Goal: Information Seeking & Learning: Understand process/instructions

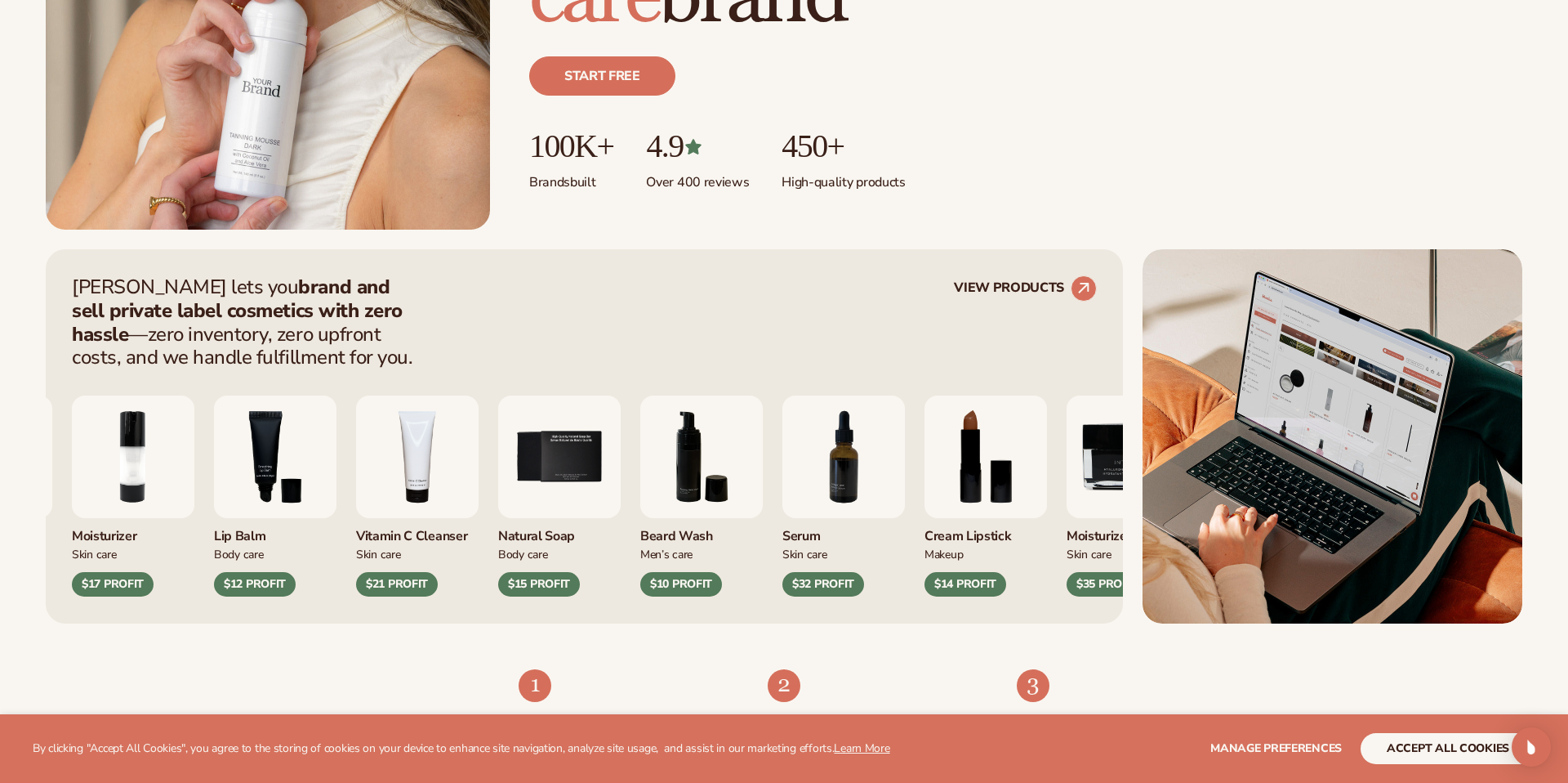
scroll to position [433, 0]
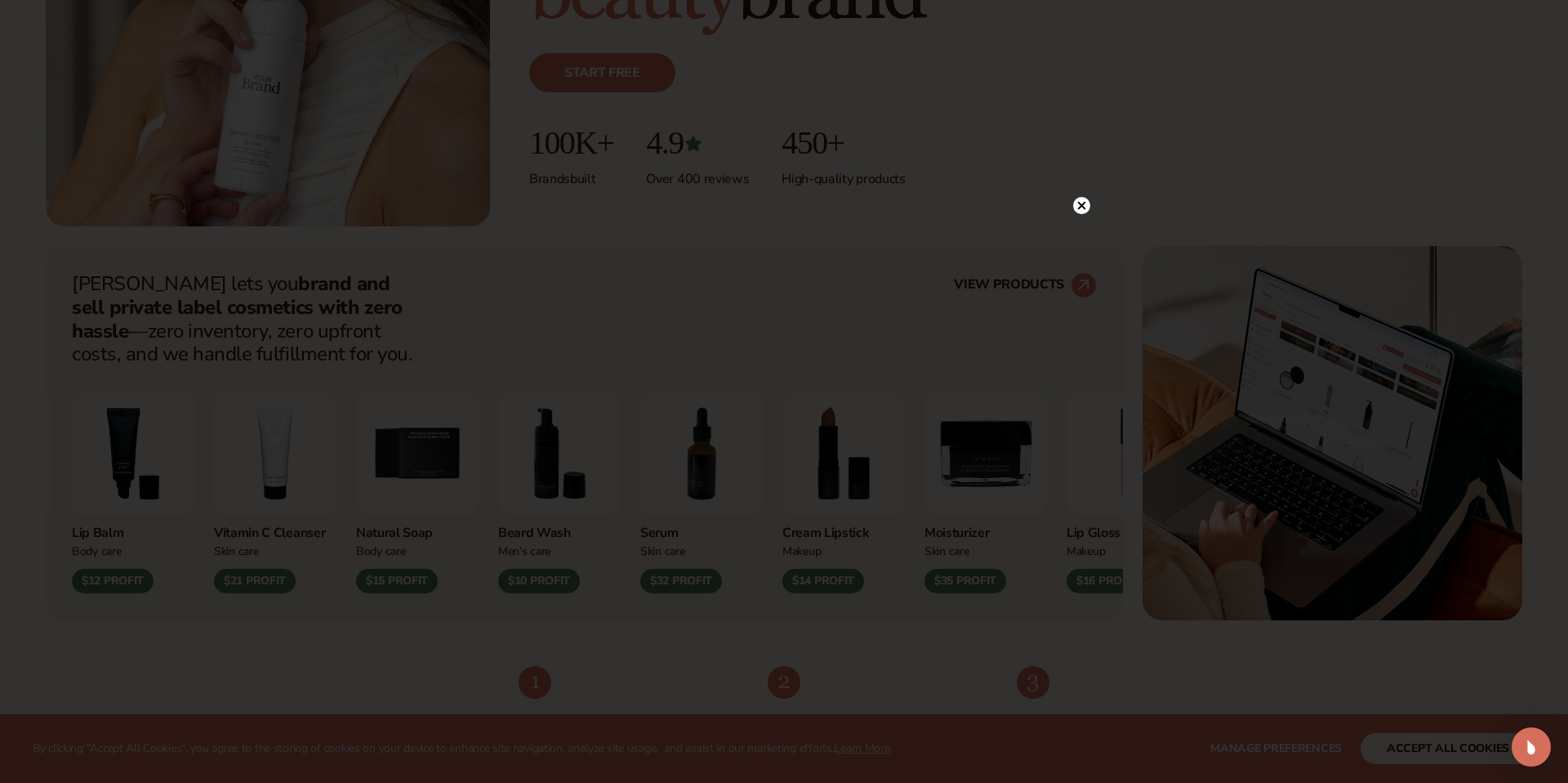
click at [1084, 202] on icon at bounding box center [1082, 205] width 8 height 8
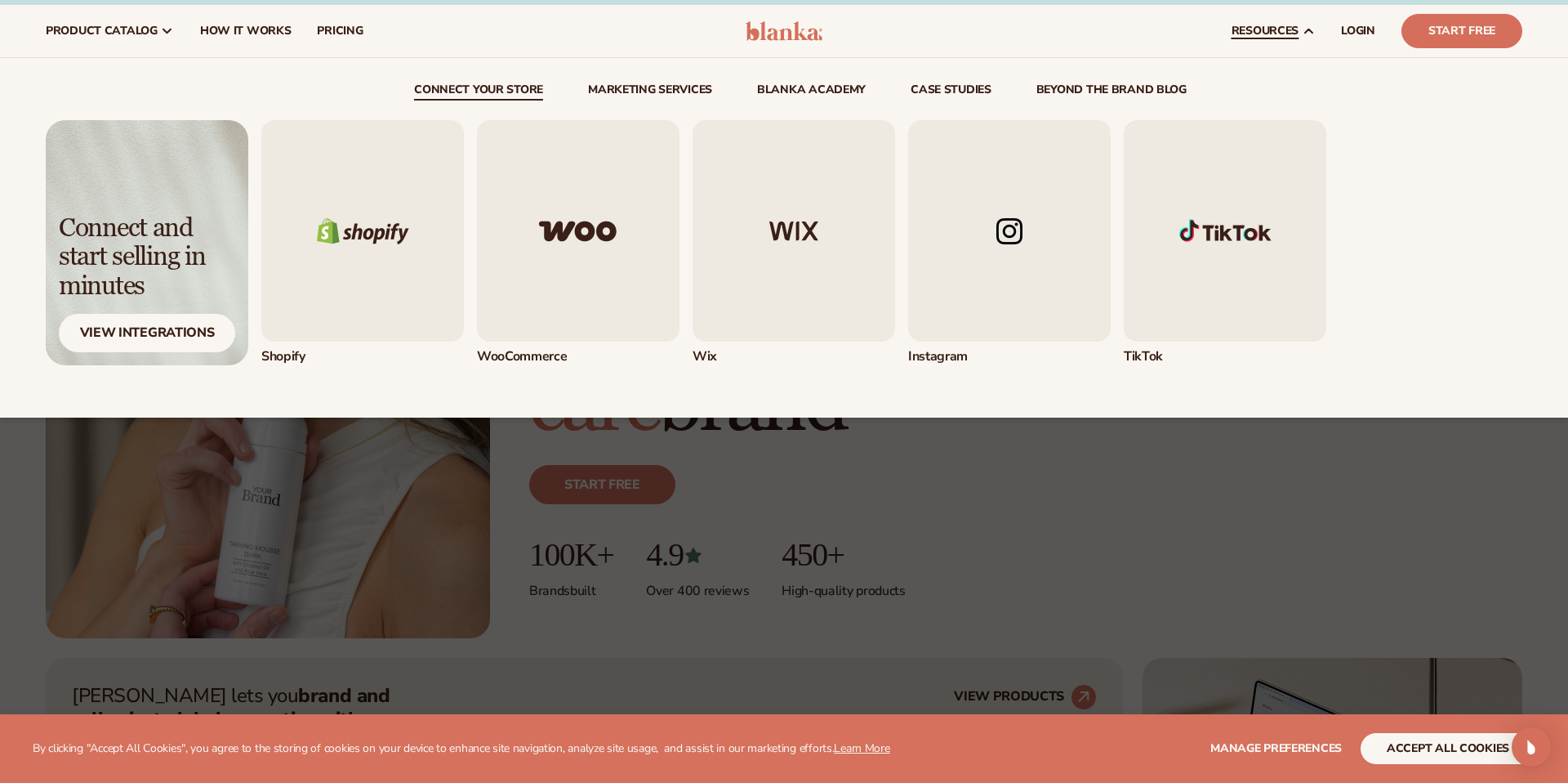
scroll to position [21, 0]
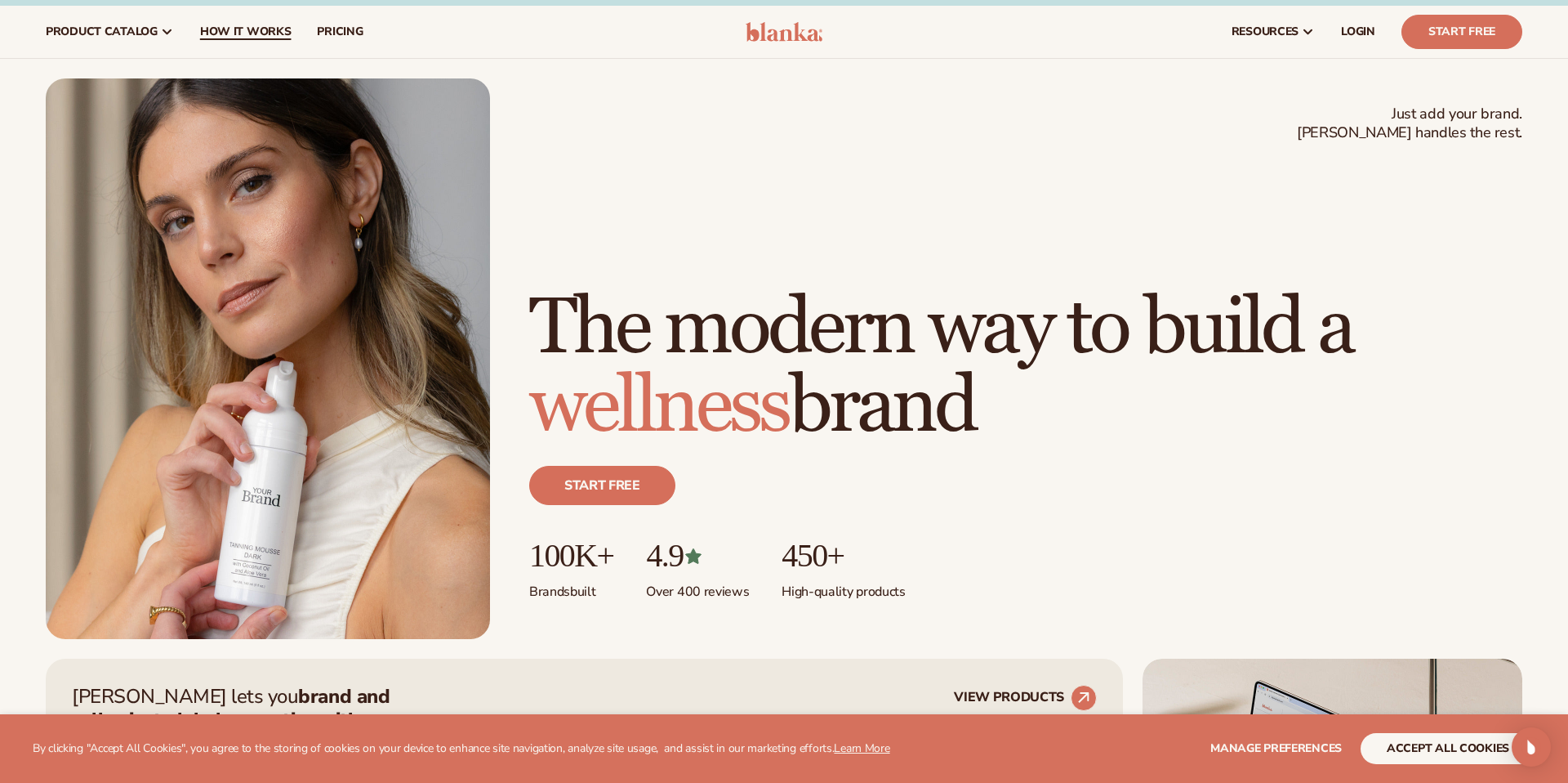
click at [221, 29] on span "How It Works" at bounding box center [245, 32] width 92 height 13
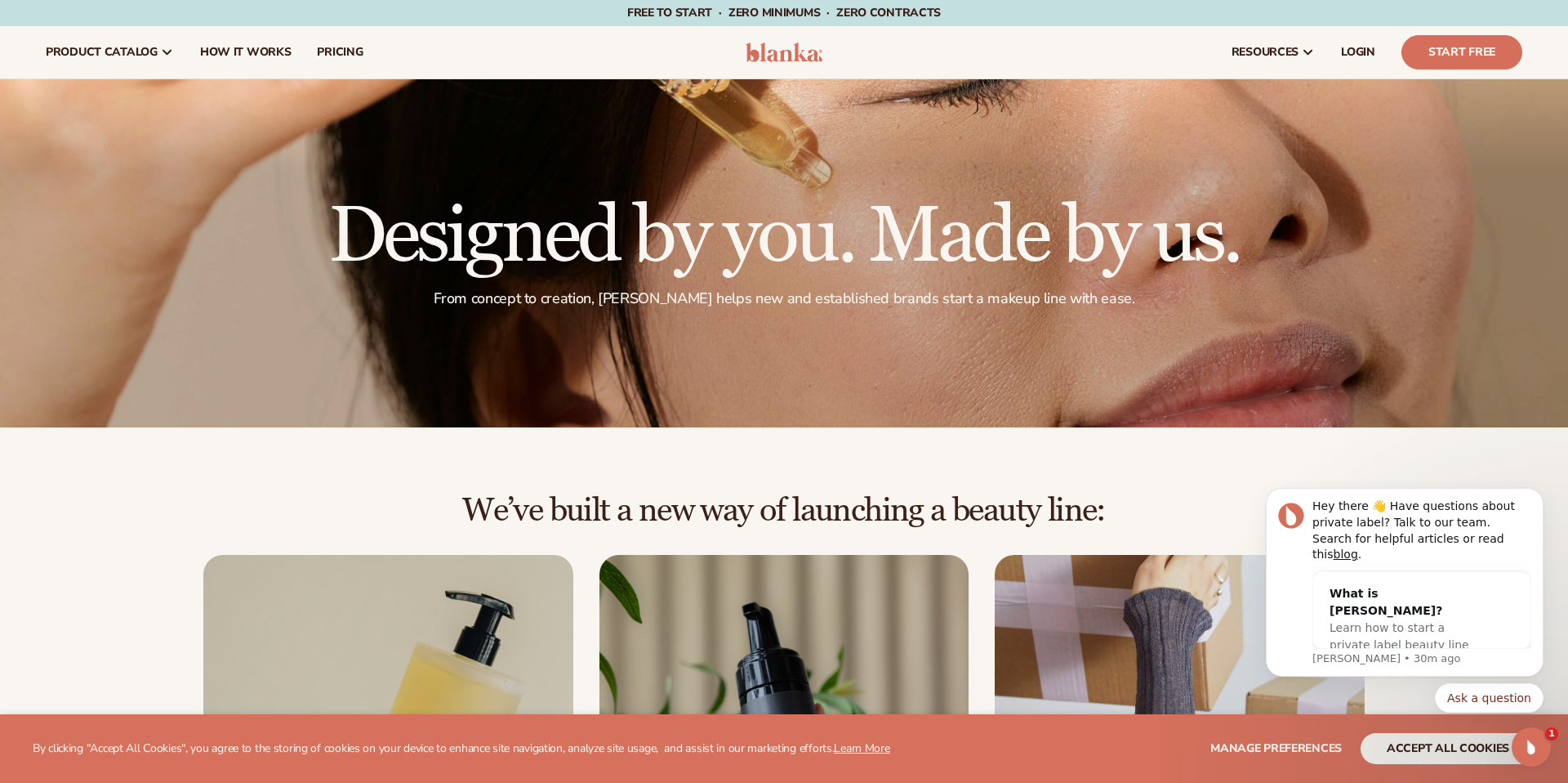
click at [111, 207] on div at bounding box center [784, 253] width 1568 height 348
